Goal: Information Seeking & Learning: Check status

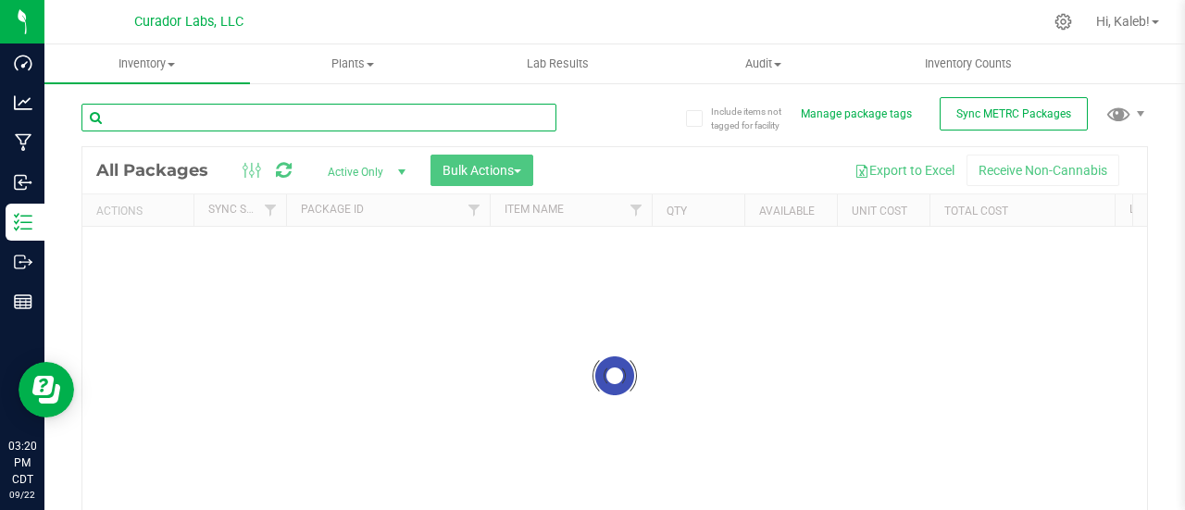
click at [396, 130] on input "text" at bounding box center [318, 118] width 475 height 28
paste input "002906000174261"
type input "002906000174261"
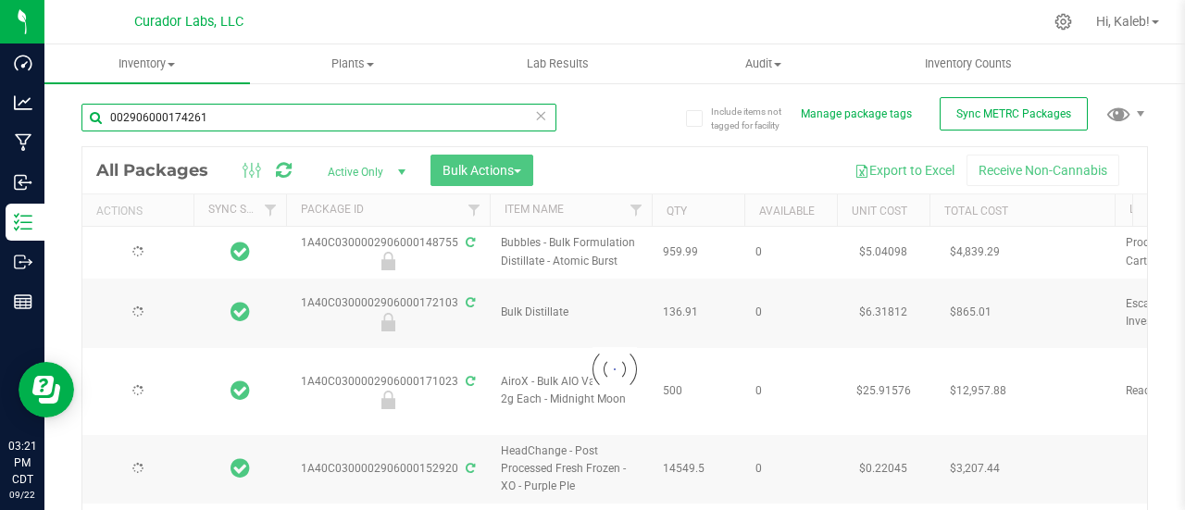
type input "2026-09-22"
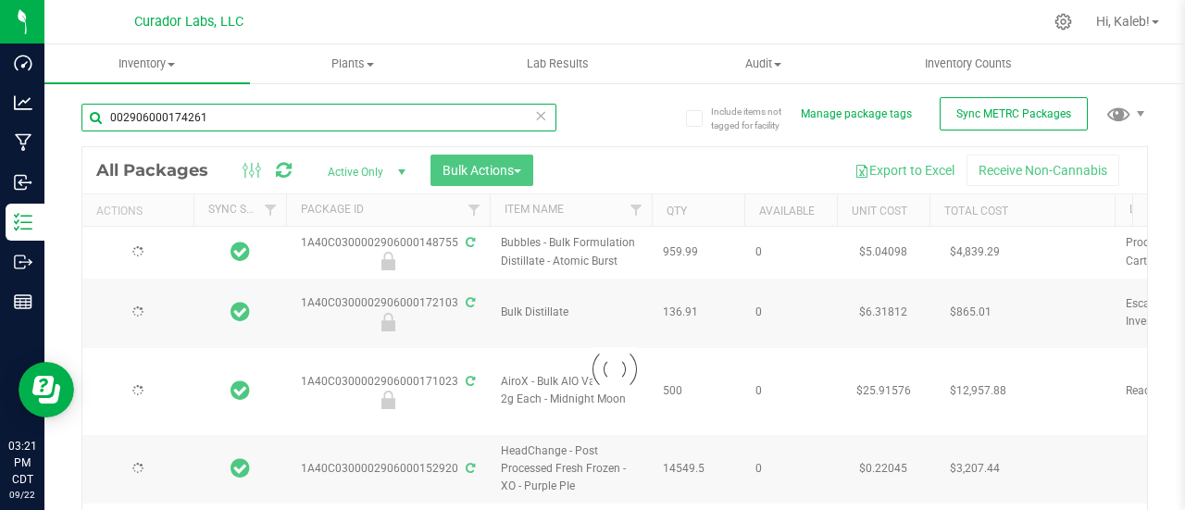
type input "2026-08-19"
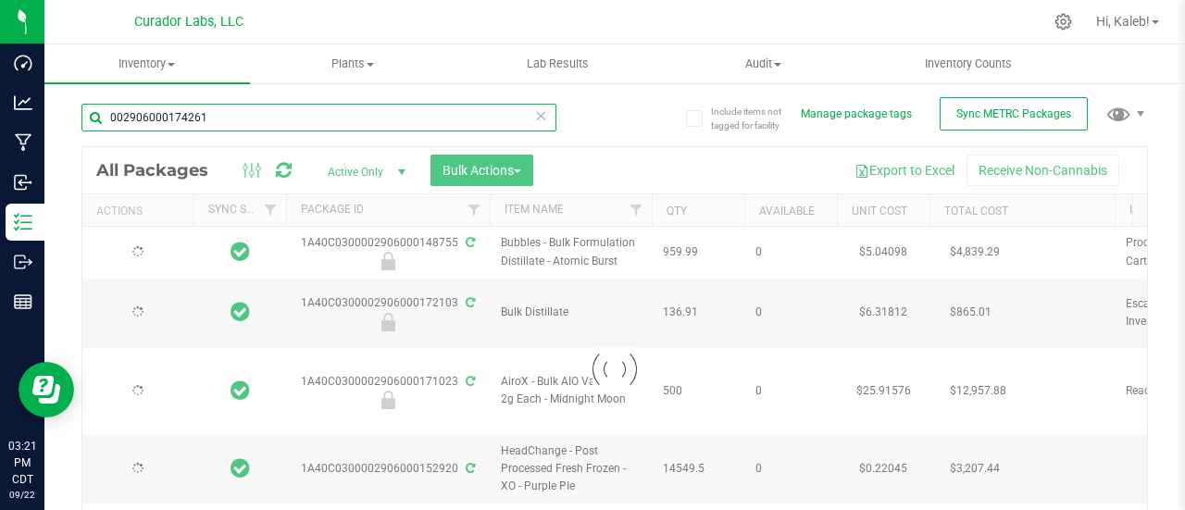
type input "2026-08-19"
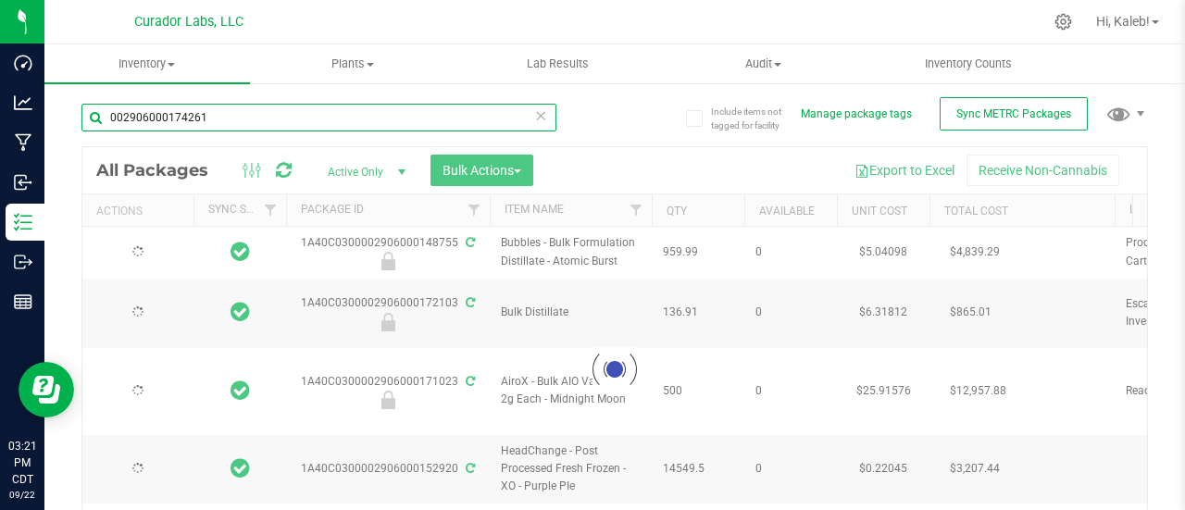
type input "2026-08-19"
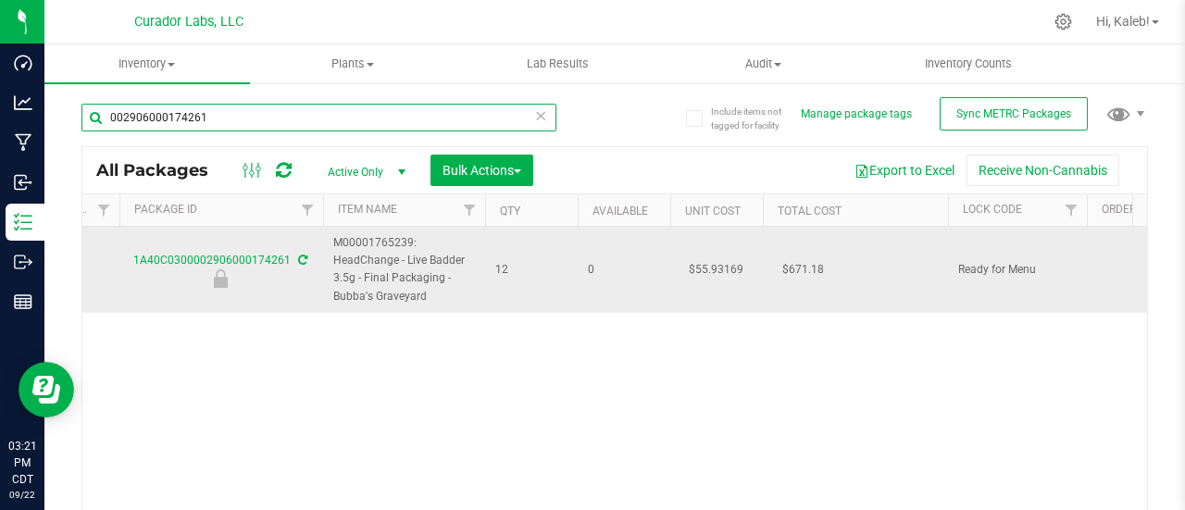
scroll to position [0, 168]
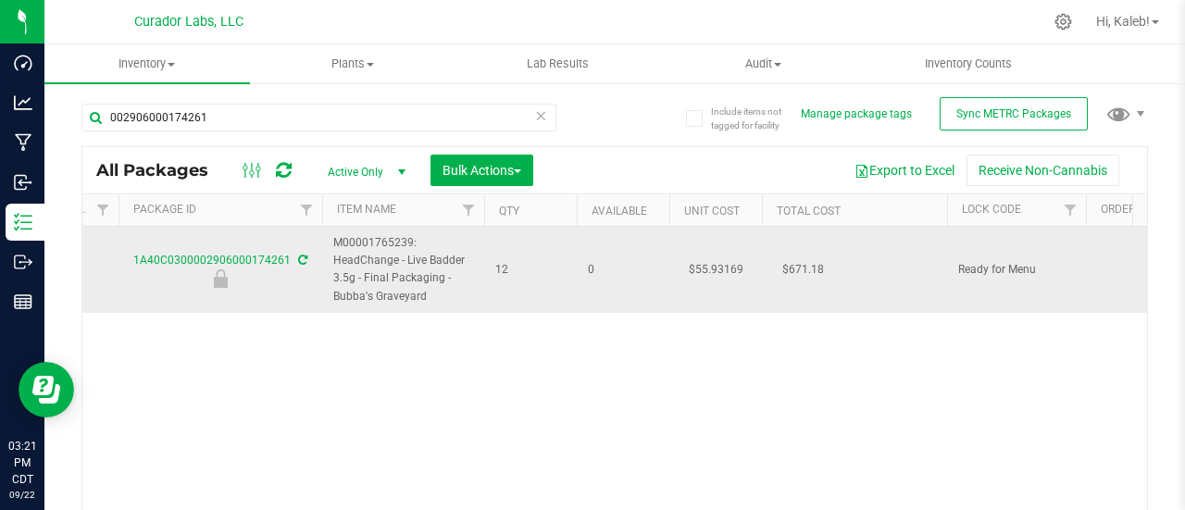
click at [710, 262] on td "$55.93169" at bounding box center [715, 270] width 93 height 86
click at [710, 262] on input "55.93169" at bounding box center [711, 269] width 84 height 26
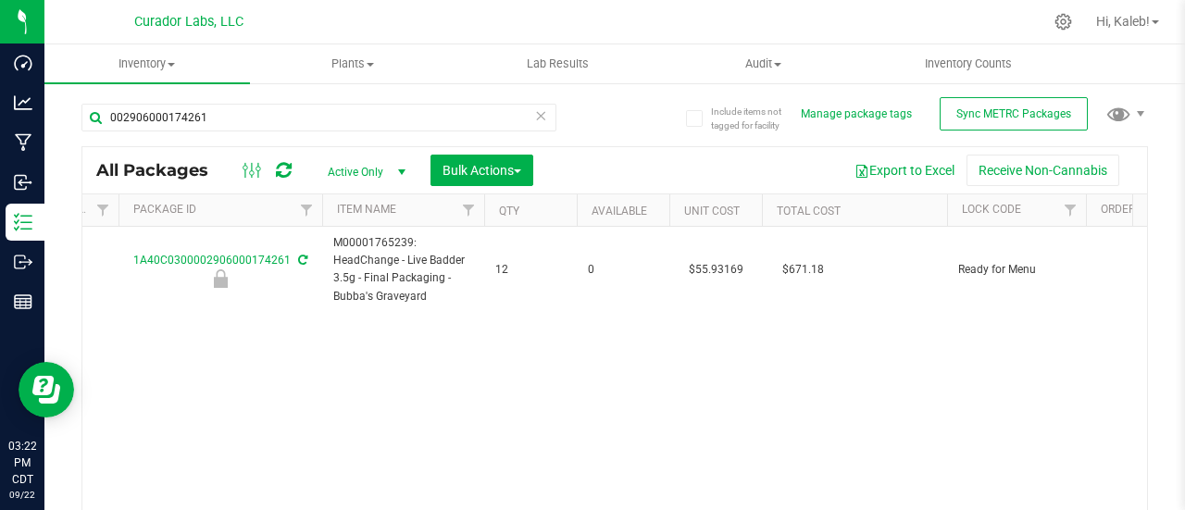
click at [393, 101] on div "002906000174261" at bounding box center [347, 116] width 533 height 59
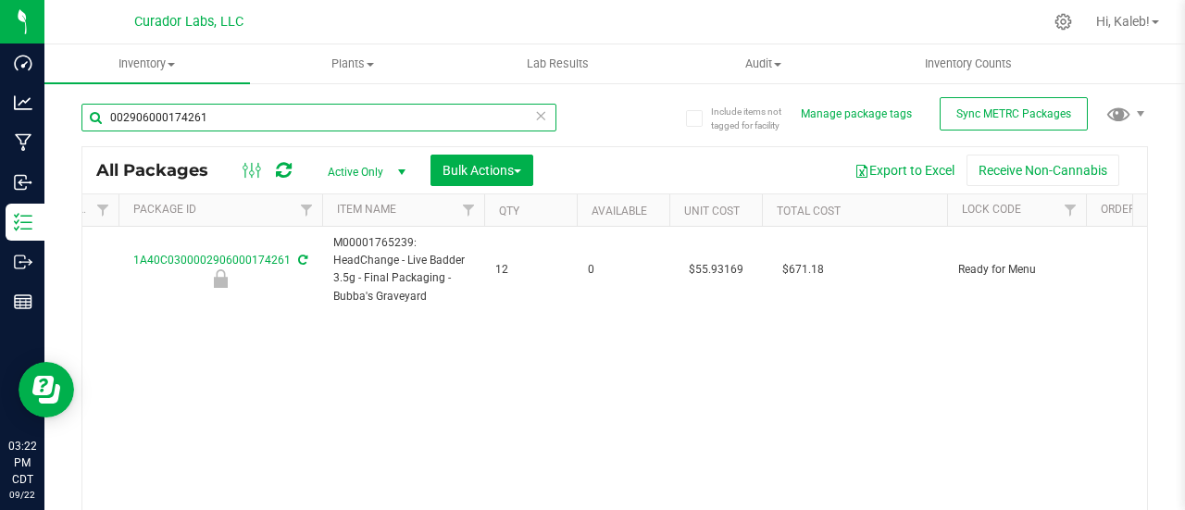
click at [388, 119] on input "002906000174261" at bounding box center [318, 118] width 475 height 28
paste input "017427"
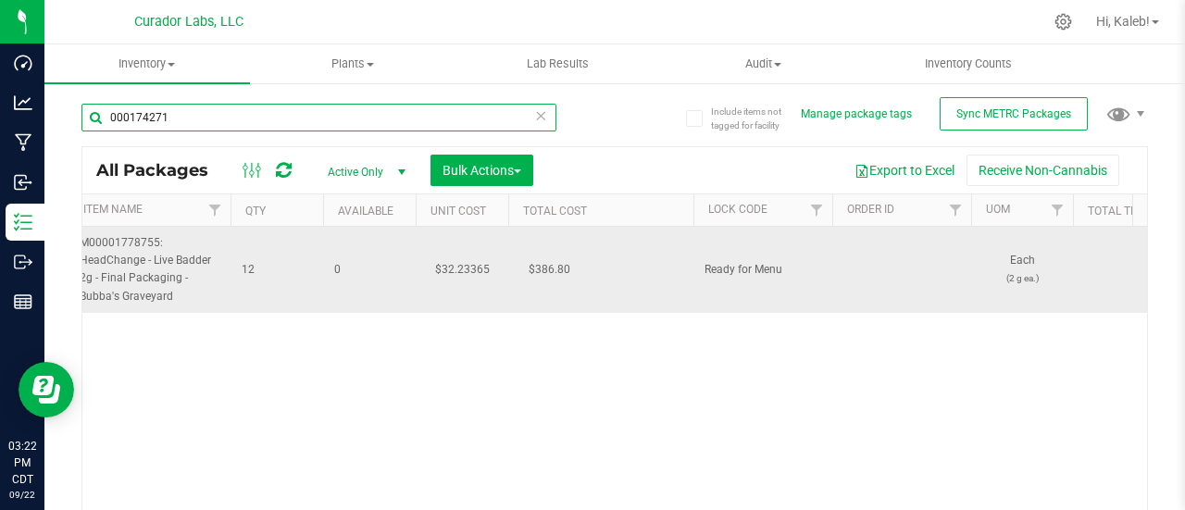
scroll to position [0, 442]
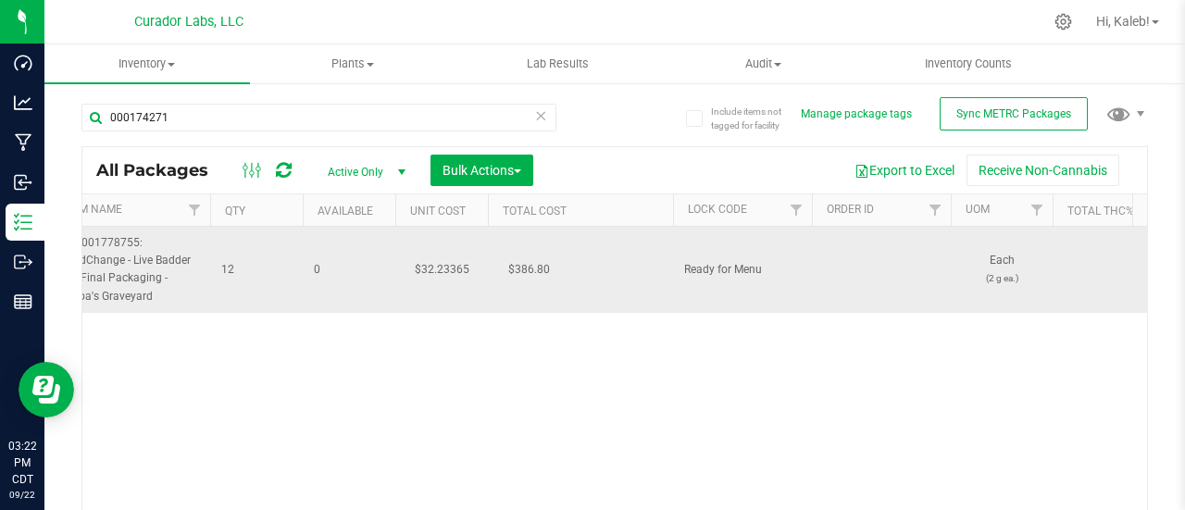
click at [435, 260] on td "$32.23365" at bounding box center [441, 270] width 93 height 86
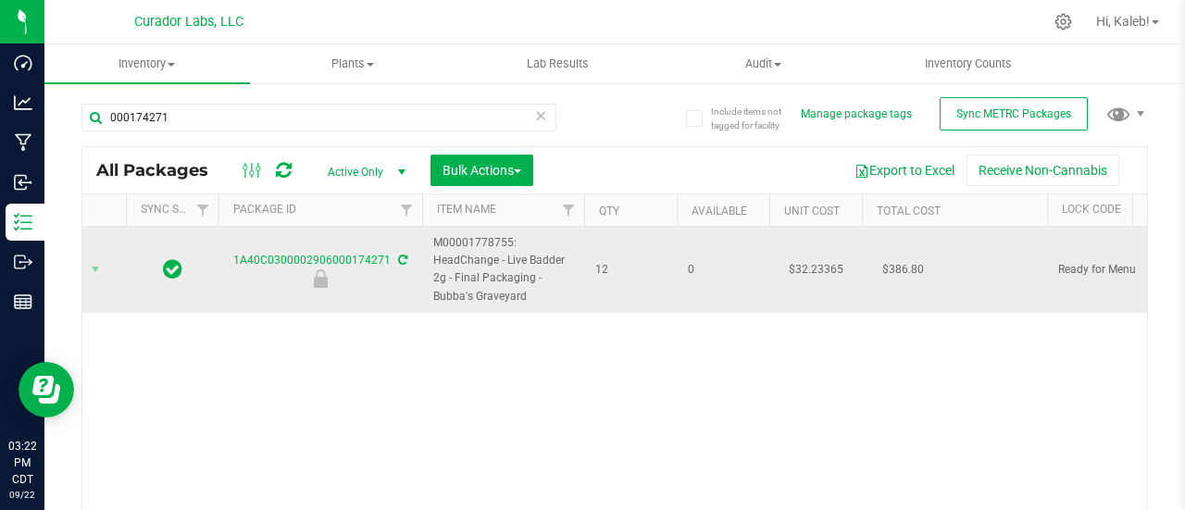
scroll to position [0, 0]
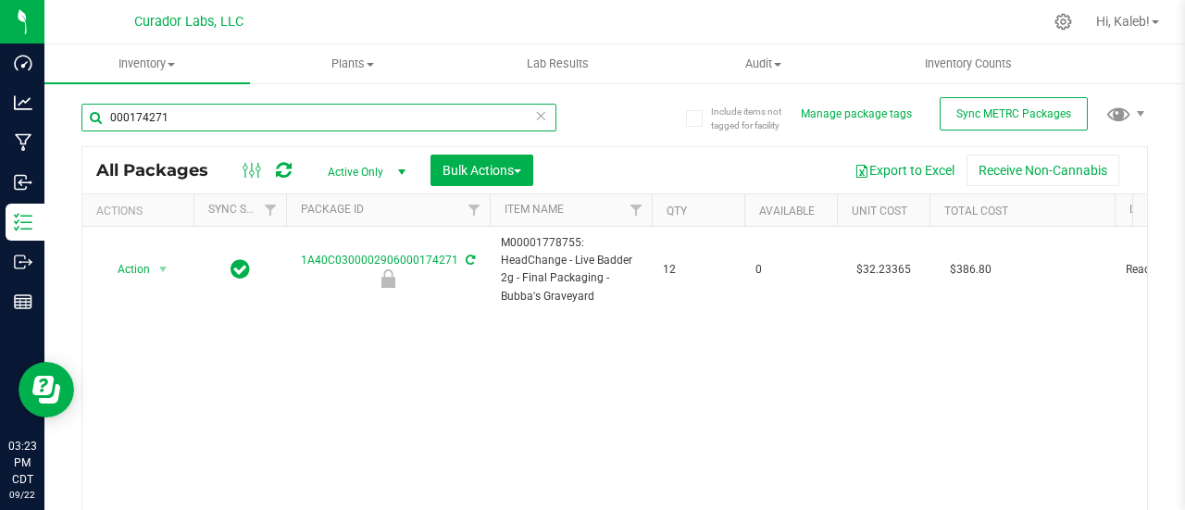
click at [350, 129] on input "000174271" at bounding box center [318, 118] width 475 height 28
paste input "290600017428"
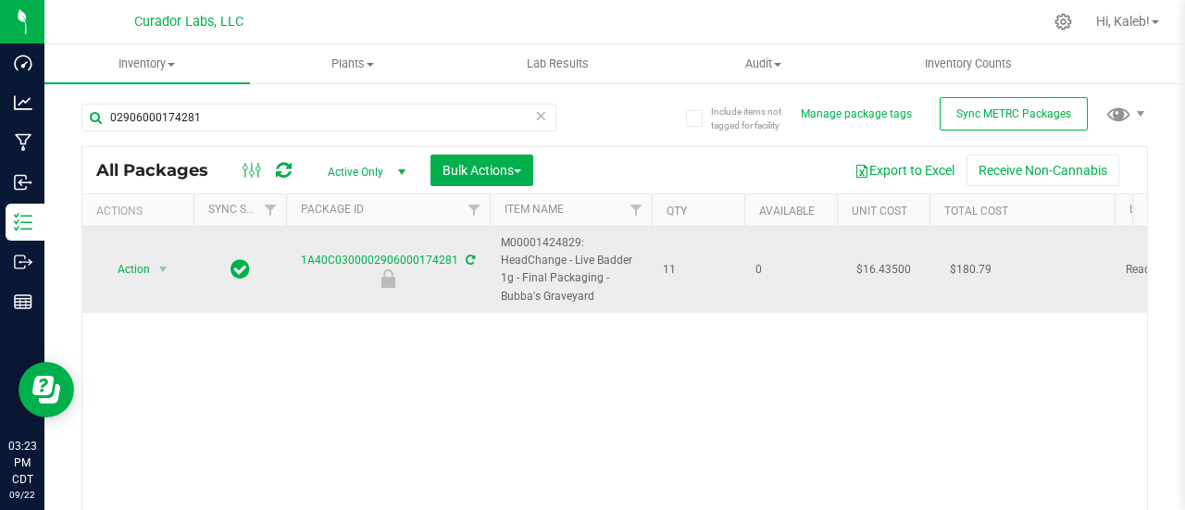
click at [883, 268] on td "$16.43500" at bounding box center [883, 270] width 93 height 86
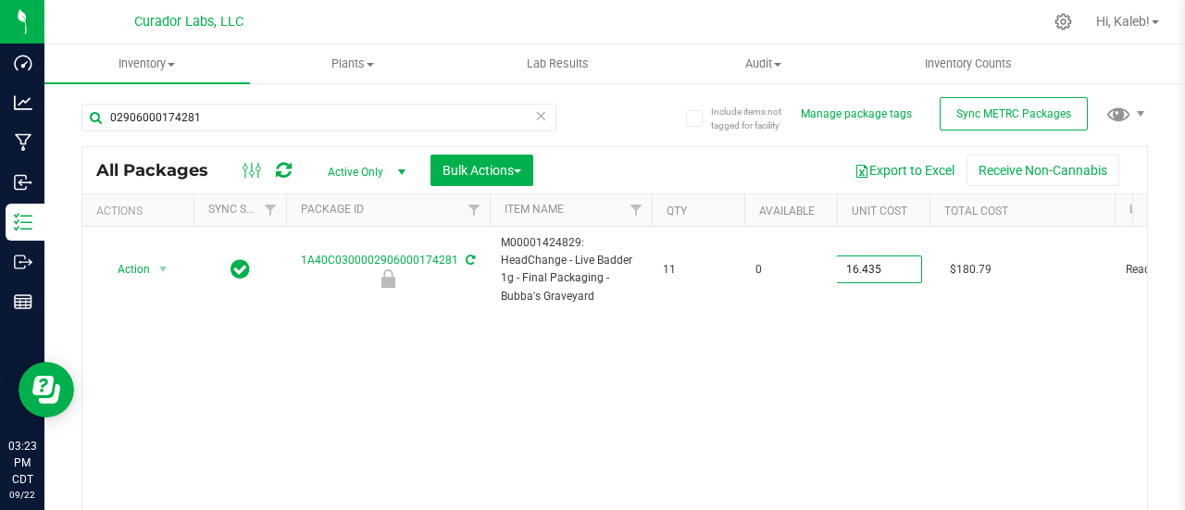
click at [879, 343] on div "Action Action Edit attributes Global inventory Locate package Package audit log…" at bounding box center [614, 387] width 1065 height 321
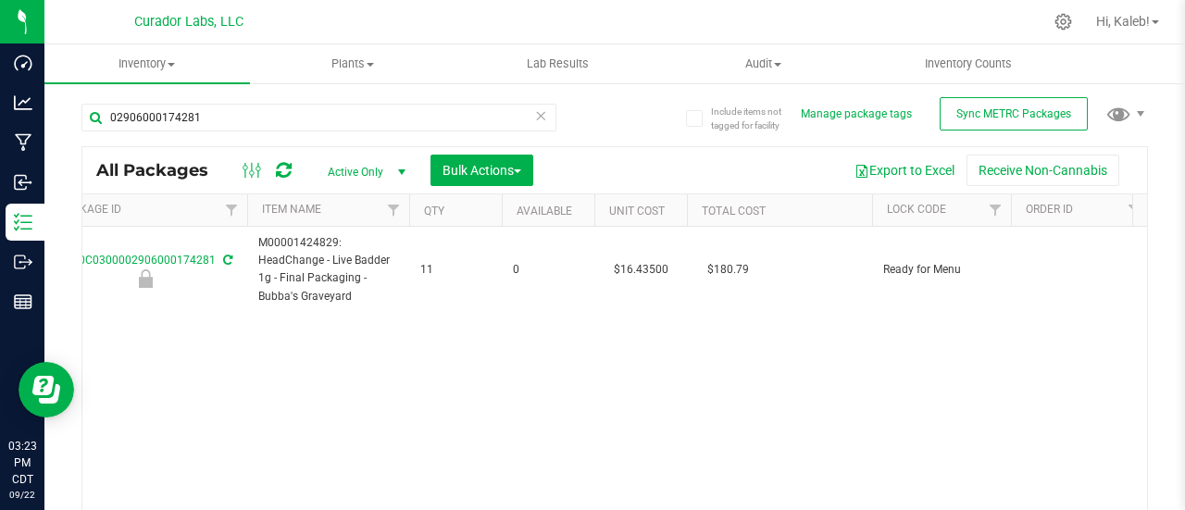
scroll to position [0, 318]
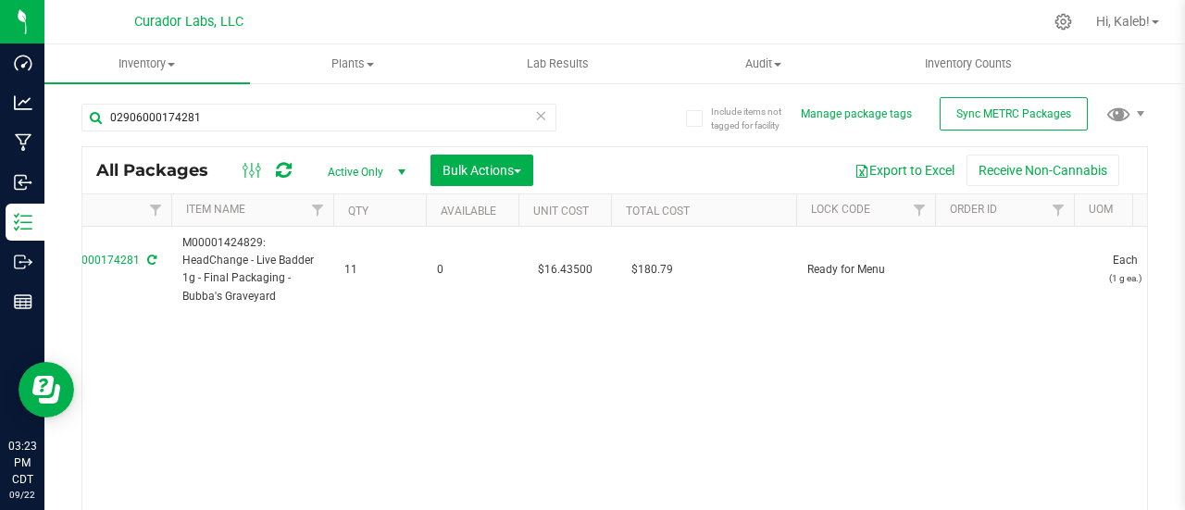
click at [628, 126] on div "02906000174281 All Packages Active Only Active Only Lab Samples Locked All Exte…" at bounding box center [614, 339] width 1066 height 507
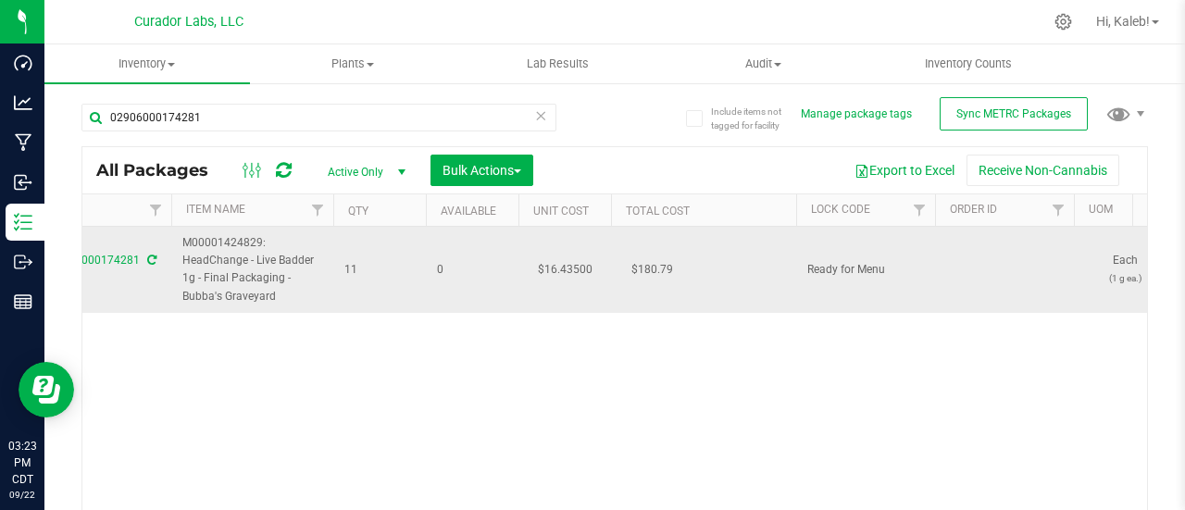
drag, startPoint x: 180, startPoint y: 258, endPoint x: 283, endPoint y: 293, distance: 109.5
click at [283, 293] on td "M00001424829: HeadChange - Live Badder 1g - Final Packaging - Bubba's Graveyard" at bounding box center [252, 270] width 162 height 86
copy span "M00001424829: HeadChange - Live Badder 1g - Final Packaging - Bubba's Graveyard"
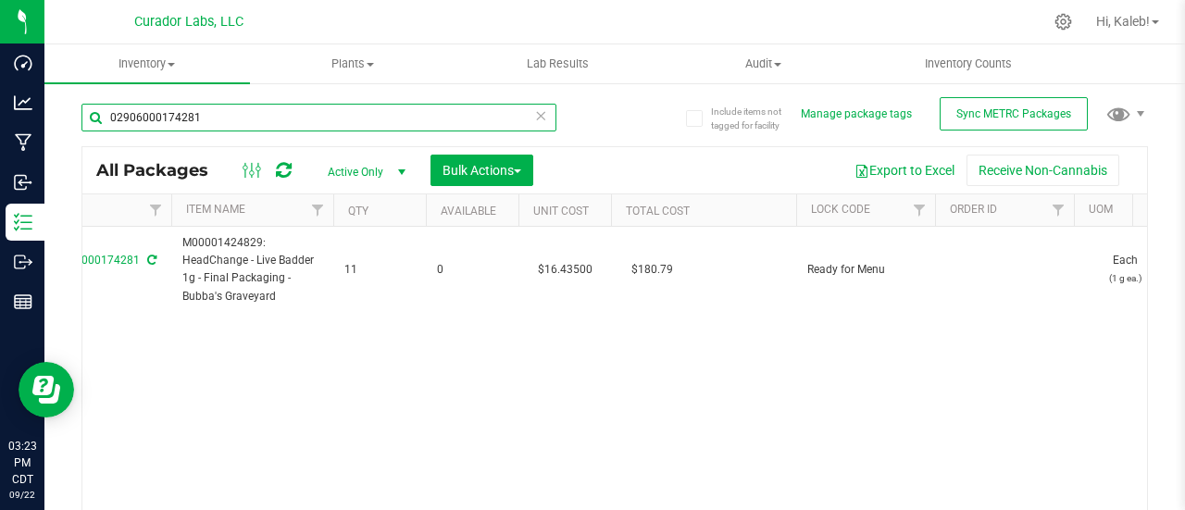
drag, startPoint x: 249, startPoint y: 108, endPoint x: 69, endPoint y: 111, distance: 179.6
click at [69, 111] on div "Include items not tagged for facility Manage package tags Sync METRC Packages 0…" at bounding box center [614, 363] width 1140 height 565
paste input "M00001424829: HeadChange - Live Badder 1g - Final Packaging - Bubba's Graveyard"
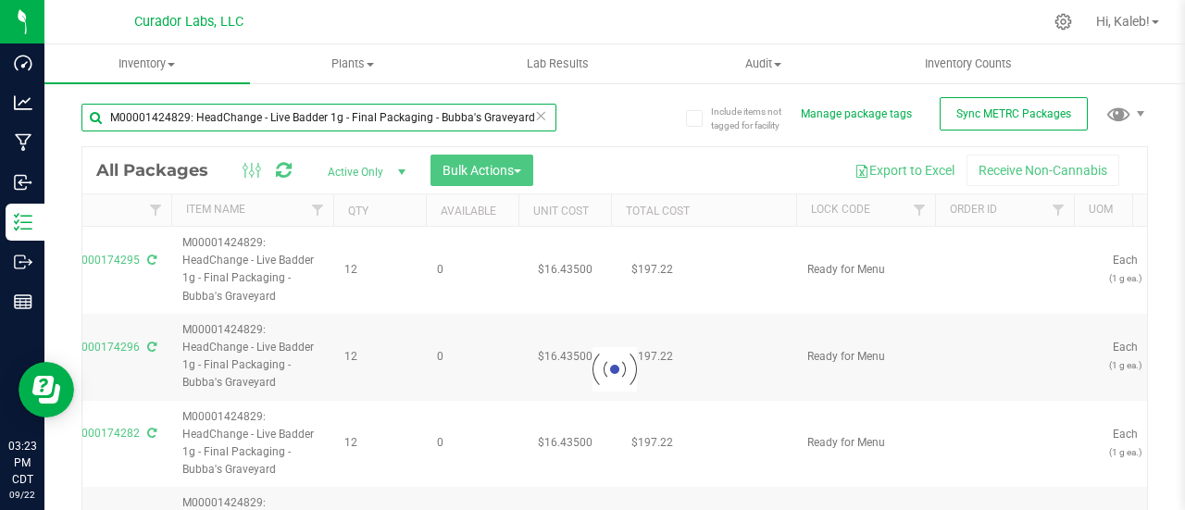
type input "M00001424829: HeadChange - Live Badder 1g - Final Packaging - Bubba's Graveyard"
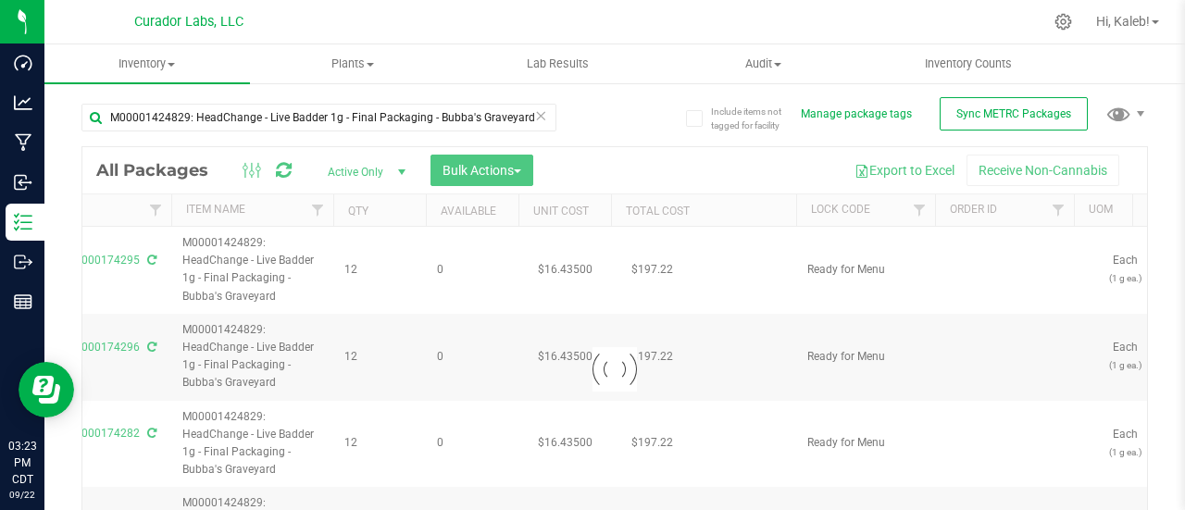
click at [590, 127] on div "M00001424829: HeadChange - Live Badder 1g - Final Packaging - Bubba's Graveyard" at bounding box center [347, 116] width 533 height 59
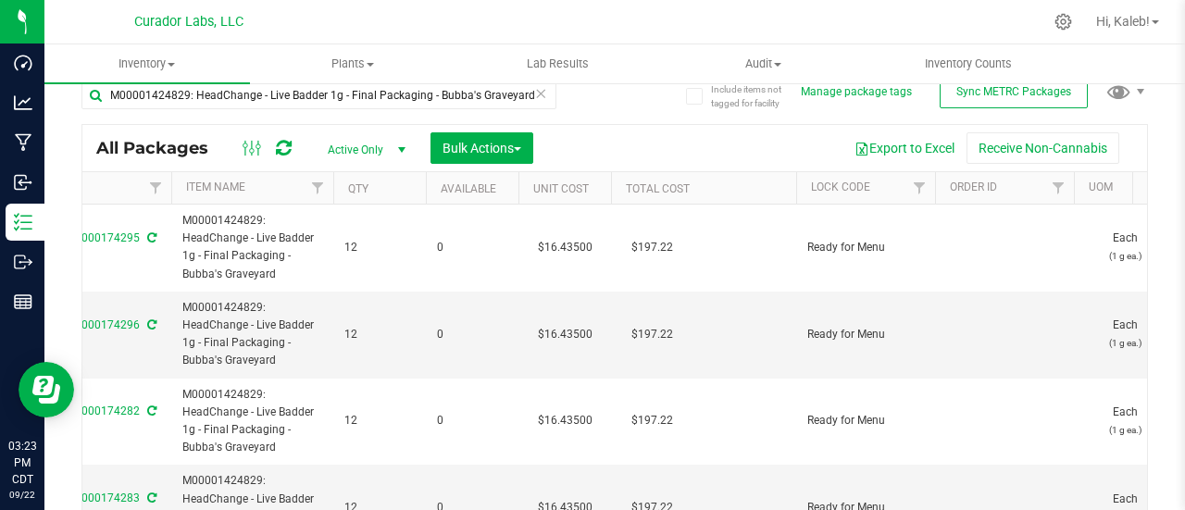
scroll to position [20, 0]
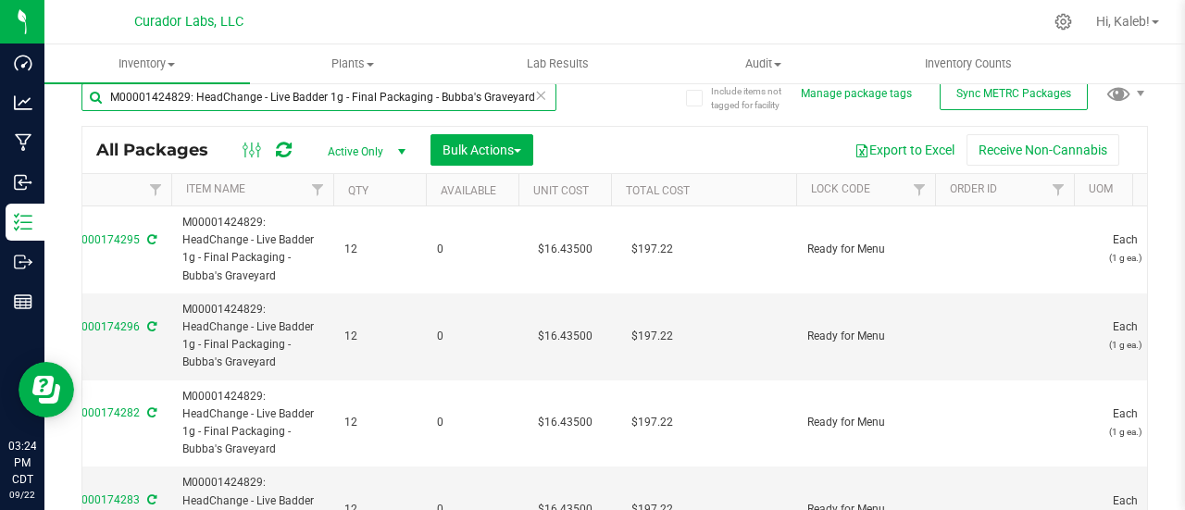
drag, startPoint x: 349, startPoint y: 94, endPoint x: 590, endPoint y: 88, distance: 240.8
click at [590, 88] on div "M00001424829: HeadChange - Live Badder 1g - Final Packaging - Bubba's Graveyard" at bounding box center [347, 96] width 533 height 59
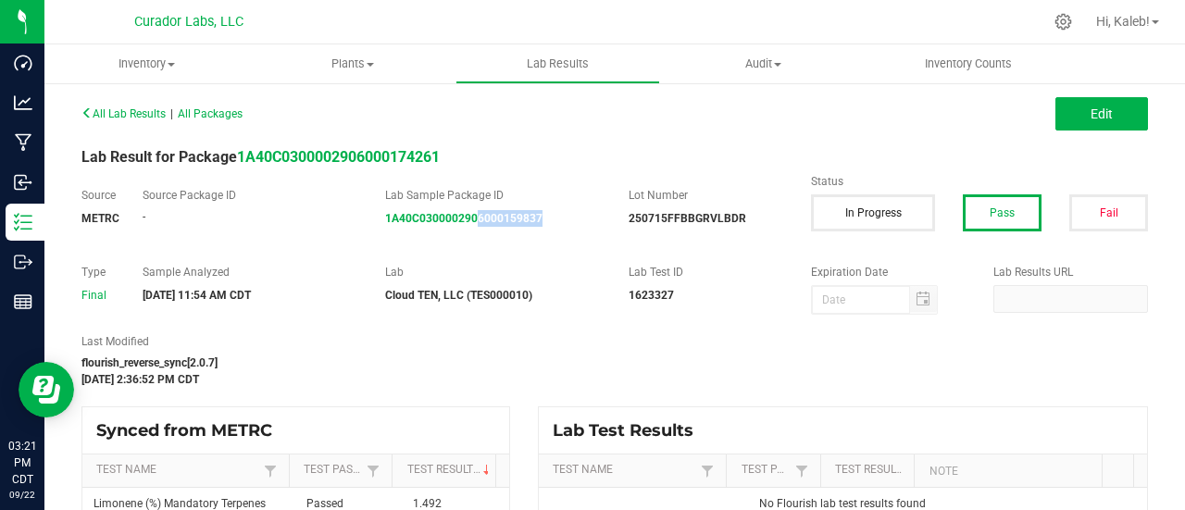
drag, startPoint x: 554, startPoint y: 227, endPoint x: 472, endPoint y: 226, distance: 81.5
click at [472, 226] on div "Source METRC Source Package ID - Lab Sample Package ID 1A40C0300002906000159837…" at bounding box center [615, 216] width 1094 height 58
copy strong "6000159837"
drag, startPoint x: 545, startPoint y: 231, endPoint x: 463, endPoint y: 229, distance: 82.4
click at [463, 229] on div "Source METRC Source Package ID - Lab Sample Package ID 1A40C0300002906000159837…" at bounding box center [615, 216] width 1094 height 58
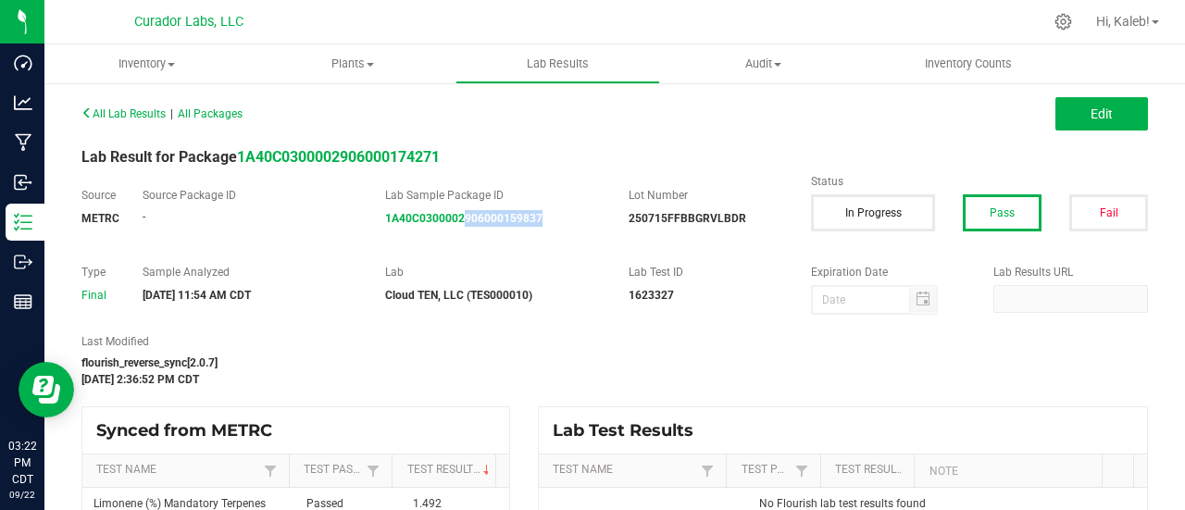
copy strong "906000159837"
drag, startPoint x: 548, startPoint y: 229, endPoint x: 482, endPoint y: 238, distance: 66.4
click at [482, 238] on div "Source METRC Source Package ID - Lab Sample Package ID 1A40C0300002906000159837…" at bounding box center [615, 216] width 1094 height 58
copy strong "00159837"
